Goal: Check status: Check status

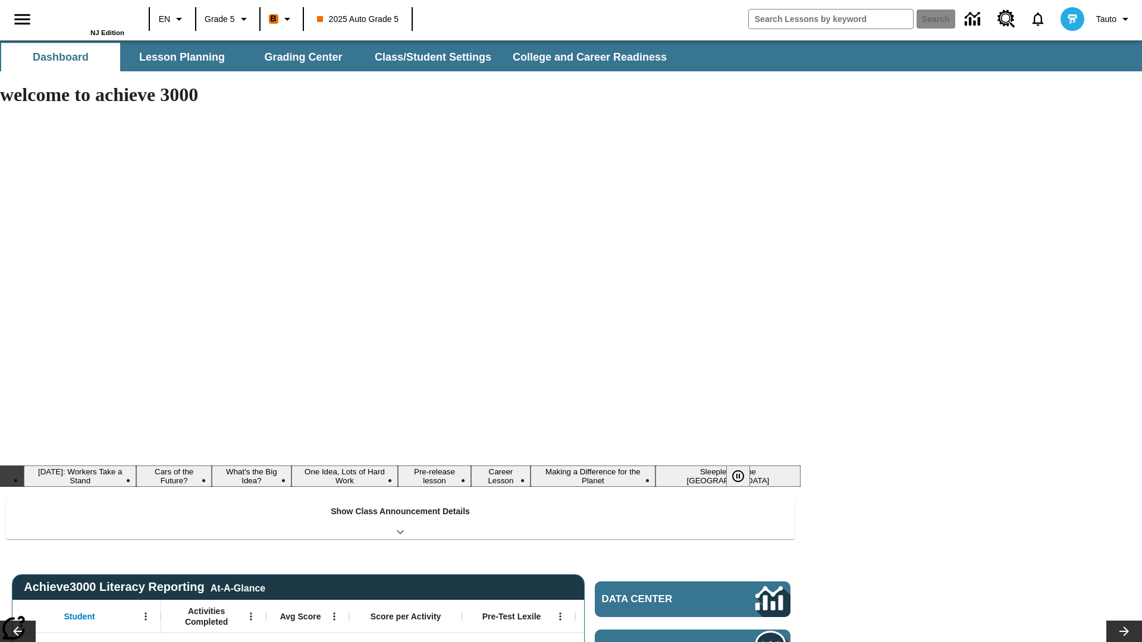
type input "-1"
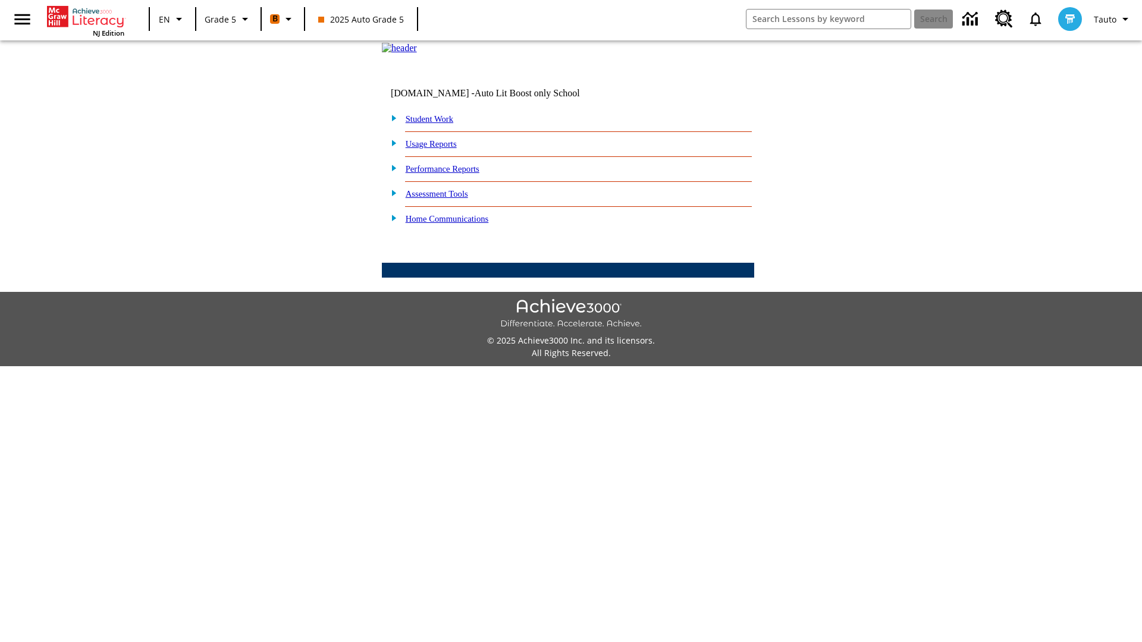
click at [437, 124] on link "Student Work" at bounding box center [429, 119] width 48 height 10
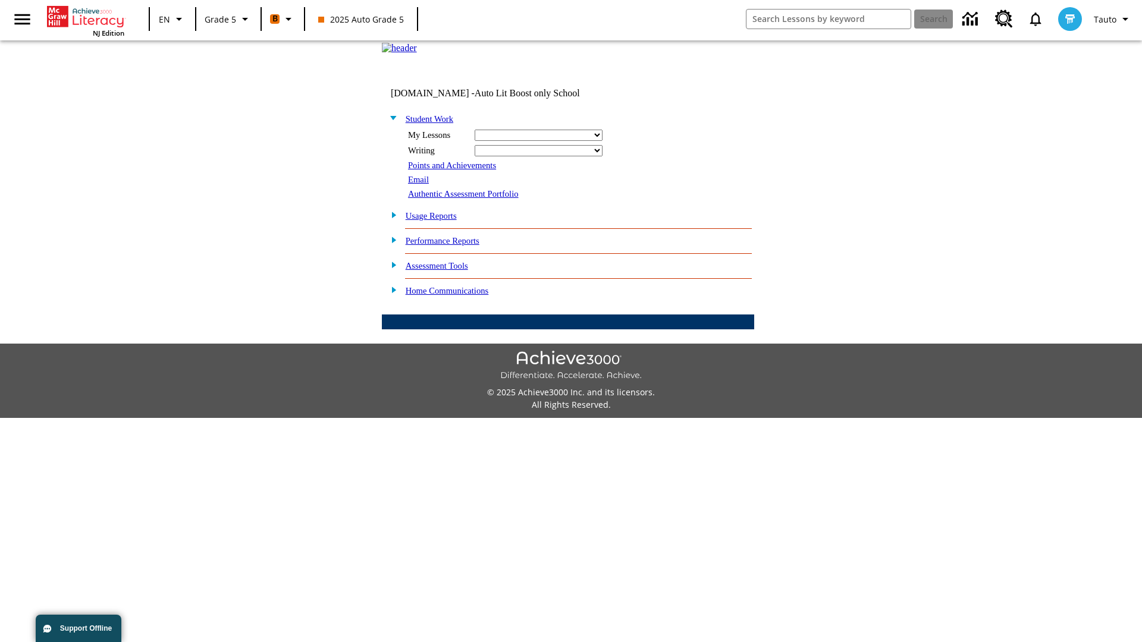
select select "/options/reports/?report_id=12&atype=22&section=2"
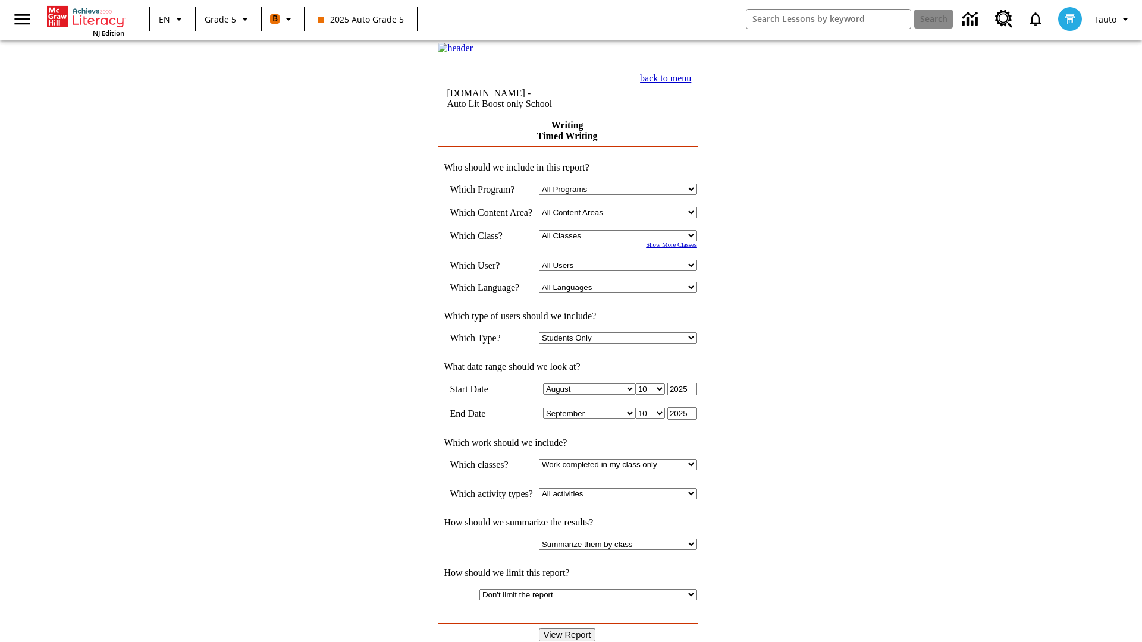
click at [621, 241] on select "Select a Class: All Classes 2025 Auto Grade 5 OL 2025 Auto Grade 6" at bounding box center [618, 235] width 158 height 11
select select "11133131"
select select "21437107"
click at [568, 628] on input "View Report" at bounding box center [567, 634] width 57 height 13
